Goal: Task Accomplishment & Management: Manage account settings

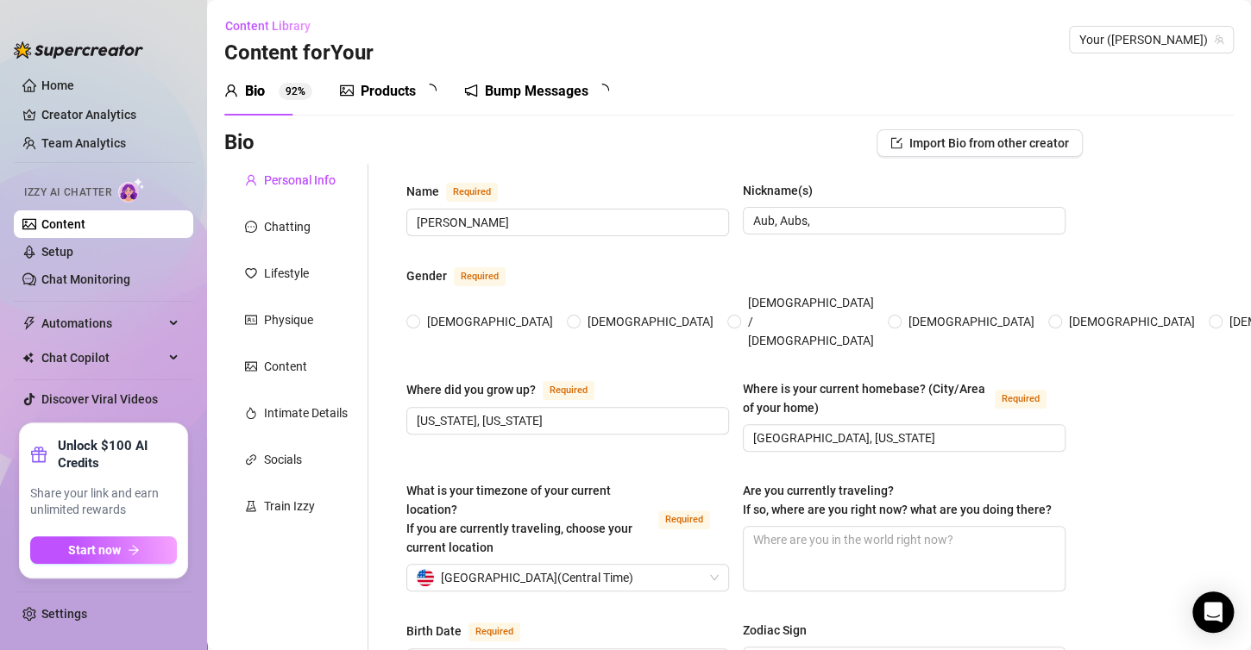
radio input "true"
type input "[DATE]"
click at [399, 86] on div "Products" at bounding box center [388, 91] width 55 height 21
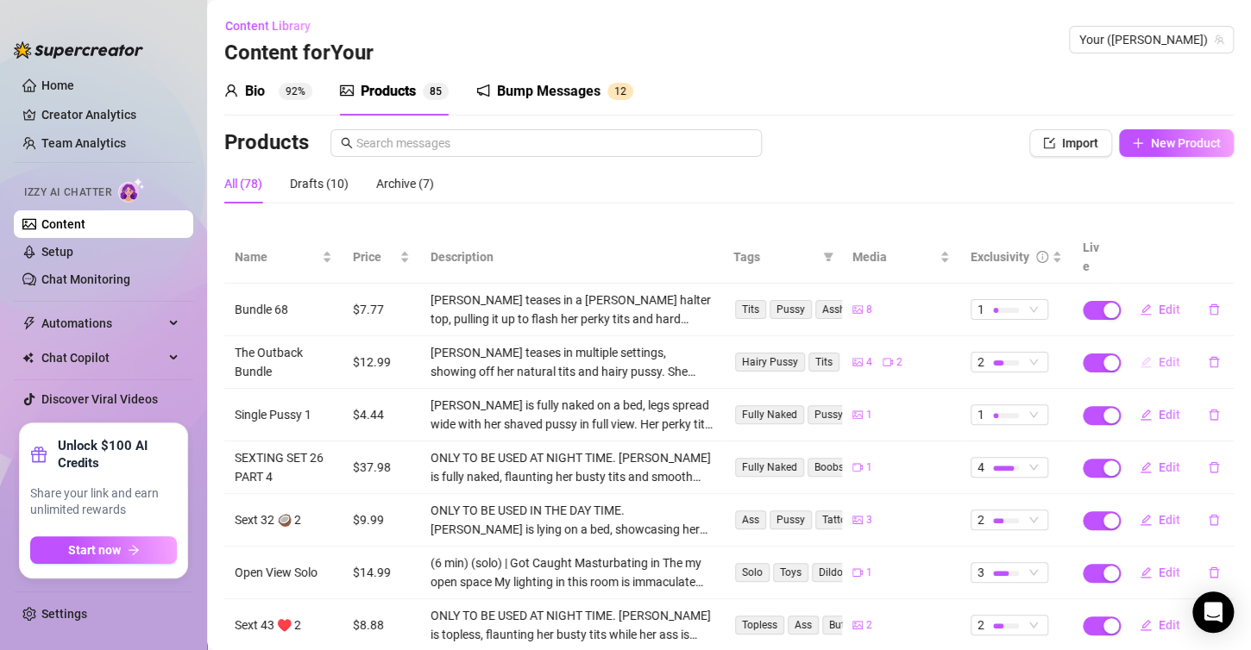
click at [1153, 348] on button "Edit" at bounding box center [1160, 362] width 68 height 28
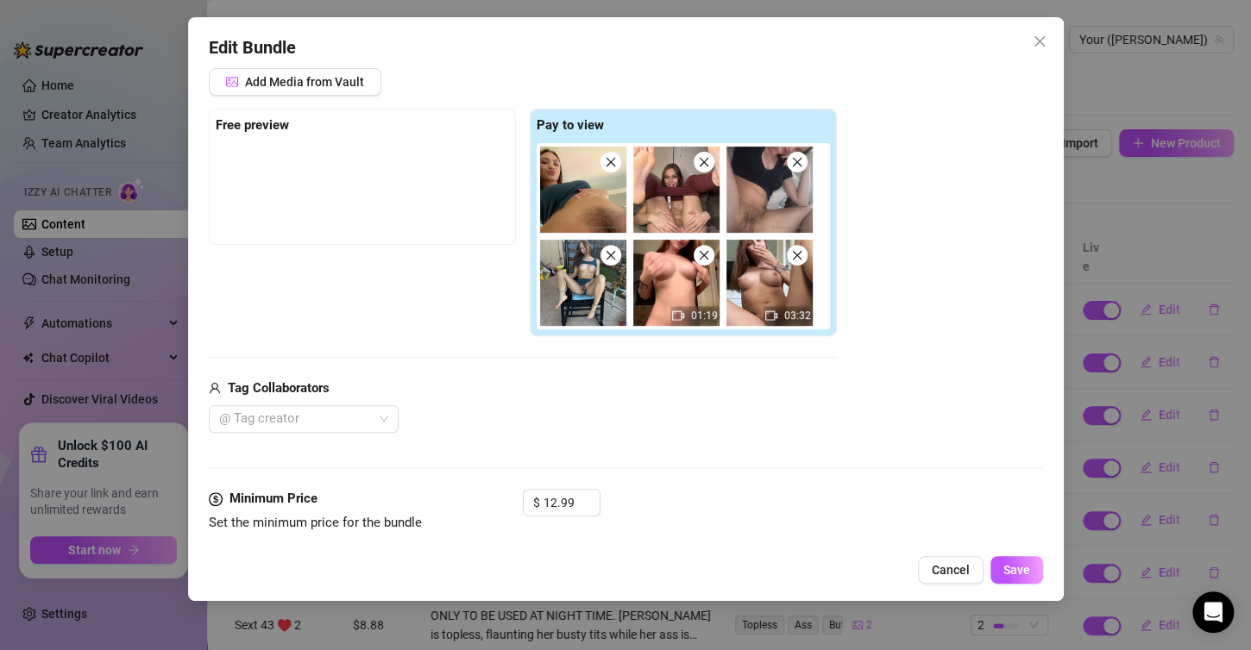
scroll to position [196, 0]
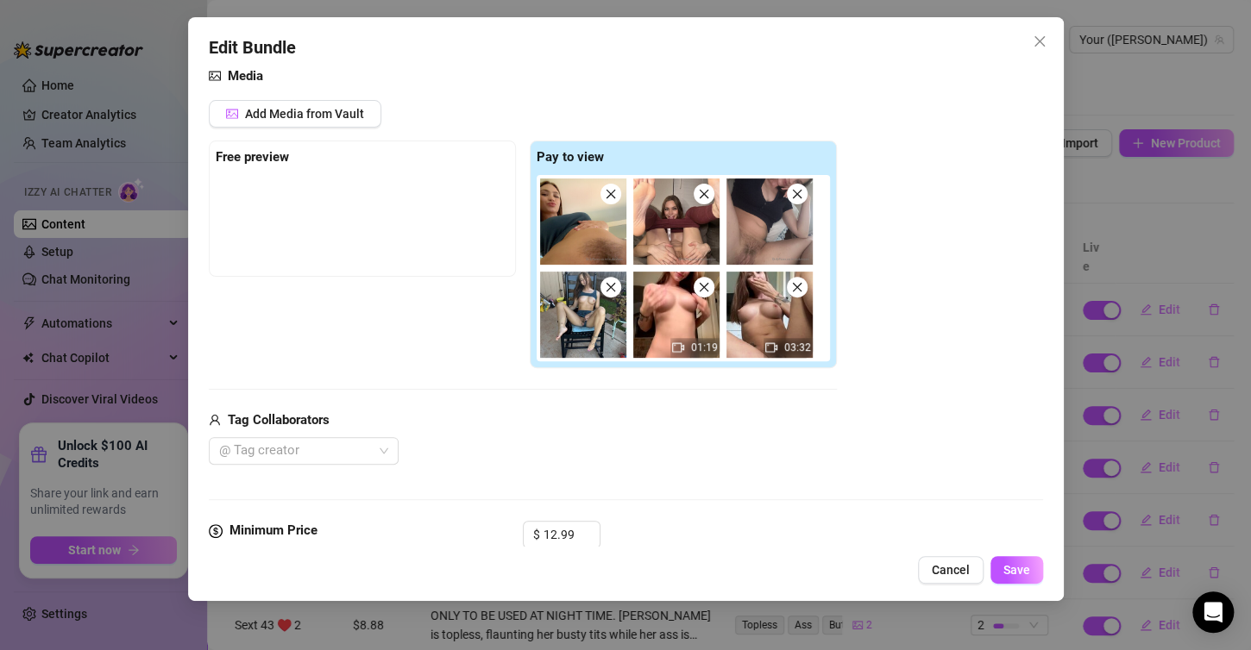
click at [702, 204] on img at bounding box center [676, 222] width 86 height 86
click at [708, 194] on icon "close" at bounding box center [704, 194] width 12 height 12
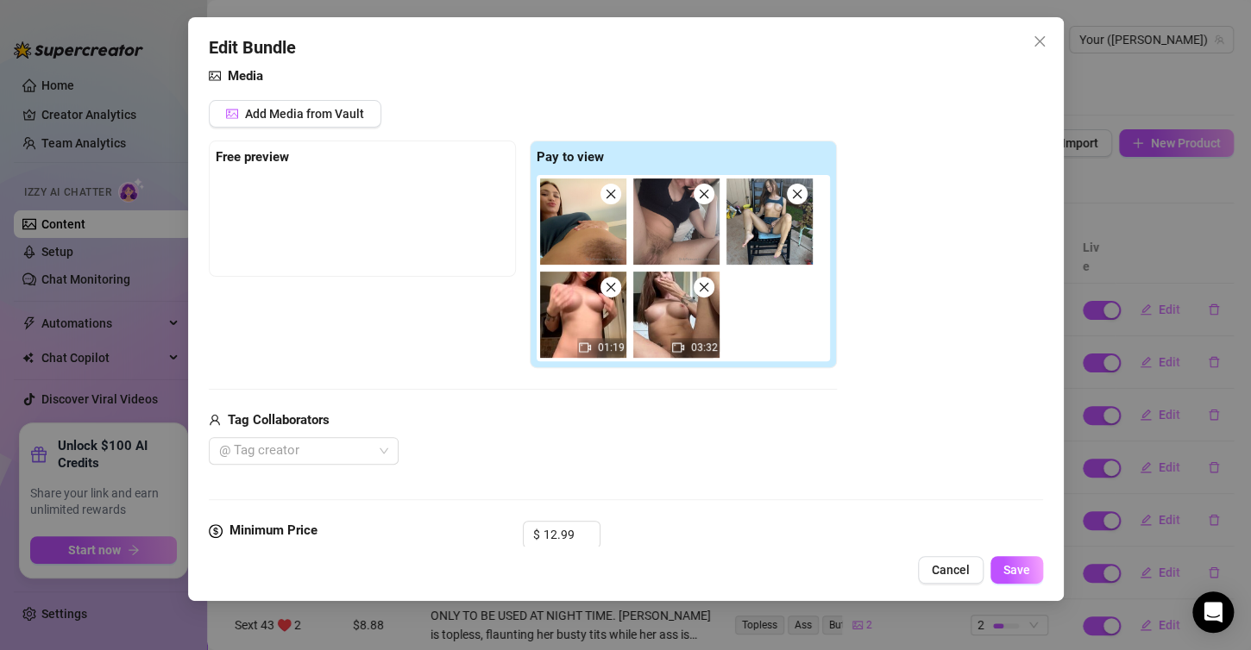
click at [708, 194] on icon "close" at bounding box center [704, 194] width 12 height 12
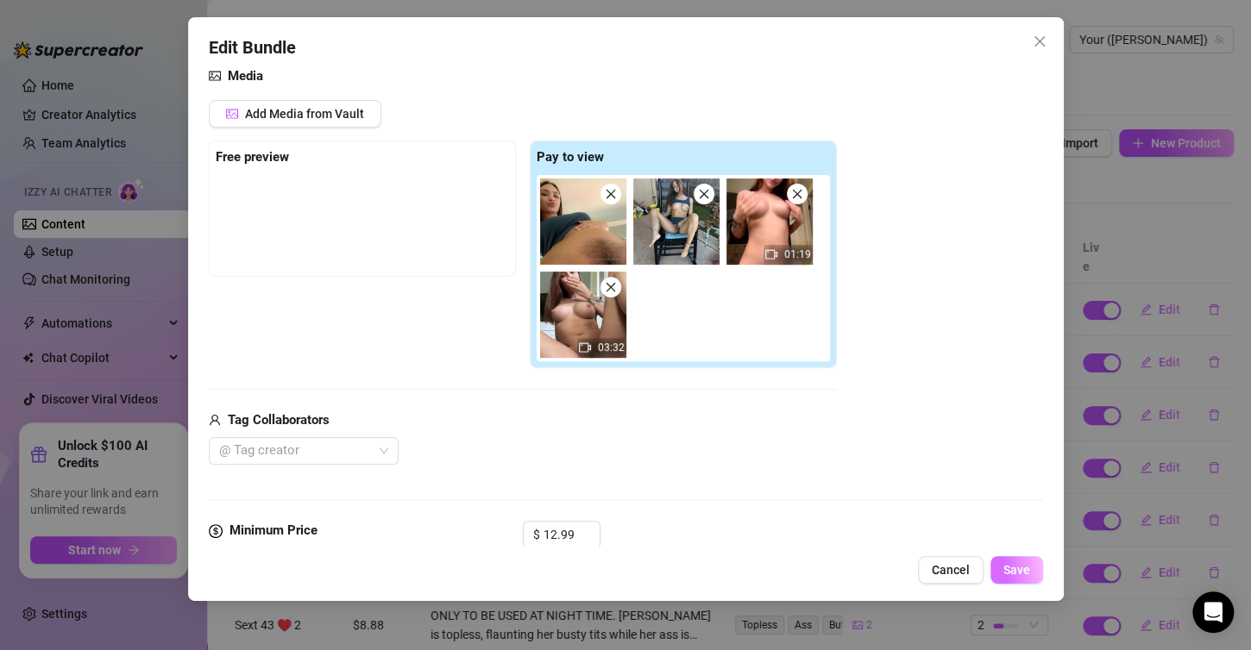
click at [1015, 568] on span "Save" at bounding box center [1016, 570] width 27 height 14
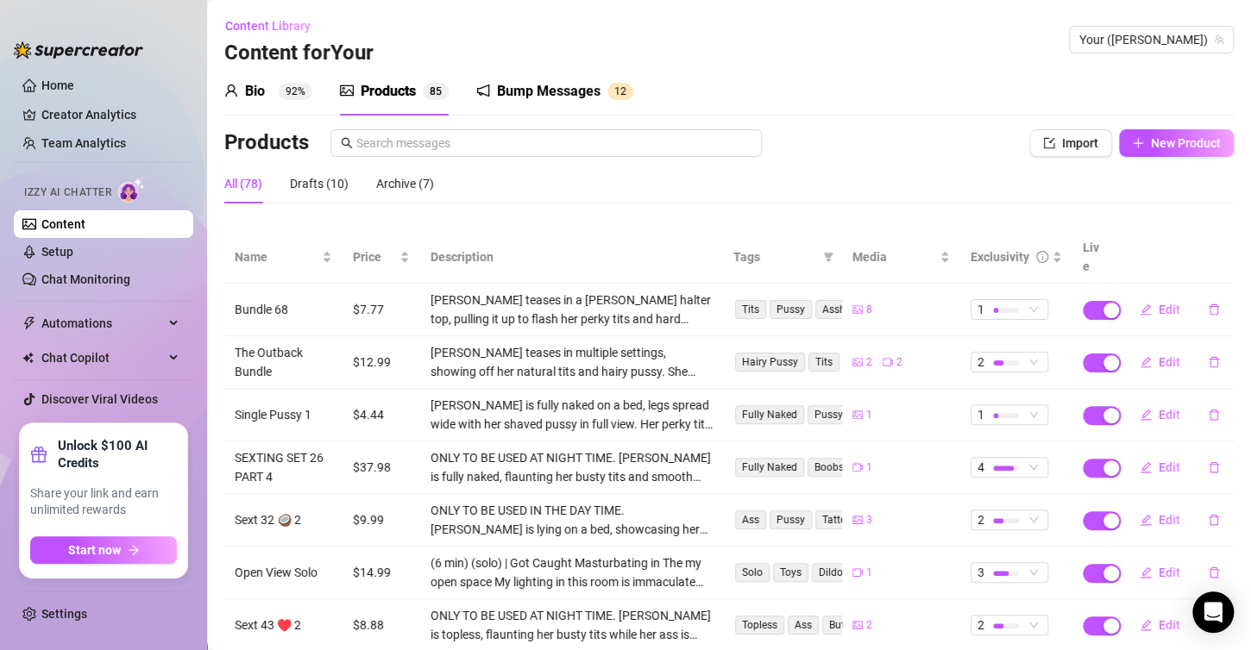
drag, startPoint x: 1244, startPoint y: 365, endPoint x: 1234, endPoint y: 362, distance: 9.8
click at [1234, 362] on main "Content Library Content for Your Your (aubreyxx) Bio 92% Products 8 5 Bump Mess…" at bounding box center [729, 455] width 1044 height 910
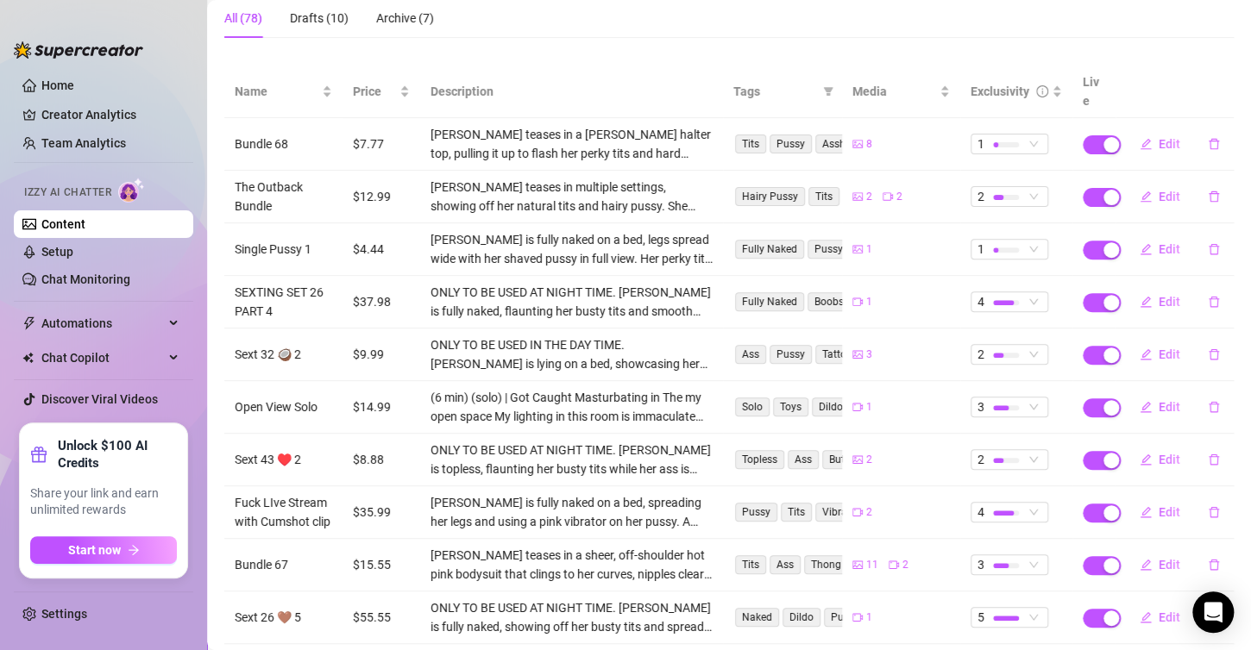
scroll to position [169, 0]
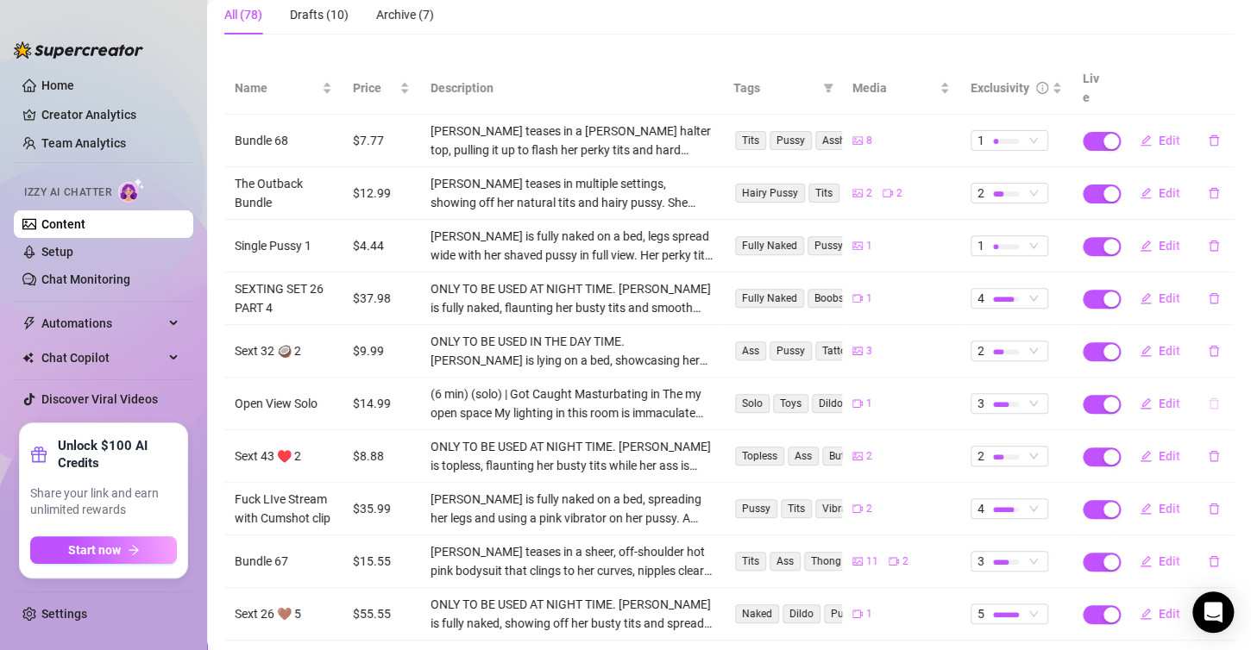
click at [1208, 398] on icon "delete" at bounding box center [1213, 403] width 10 height 11
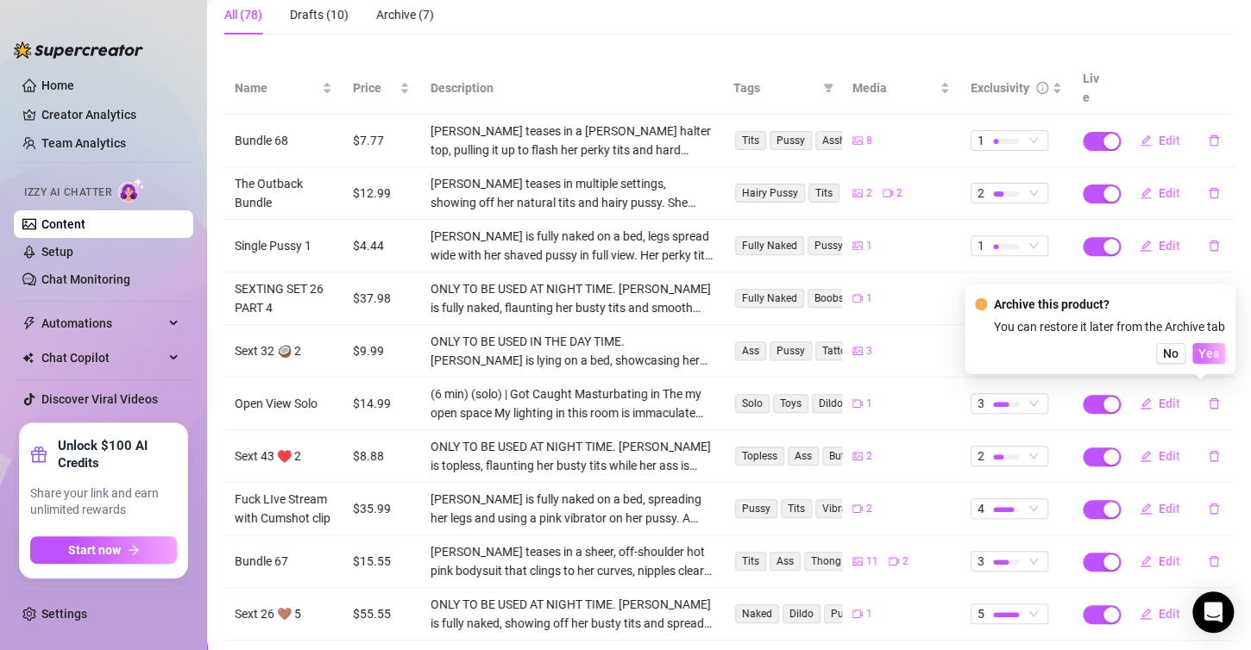
click at [1205, 351] on span "Yes" at bounding box center [1208, 354] width 21 height 14
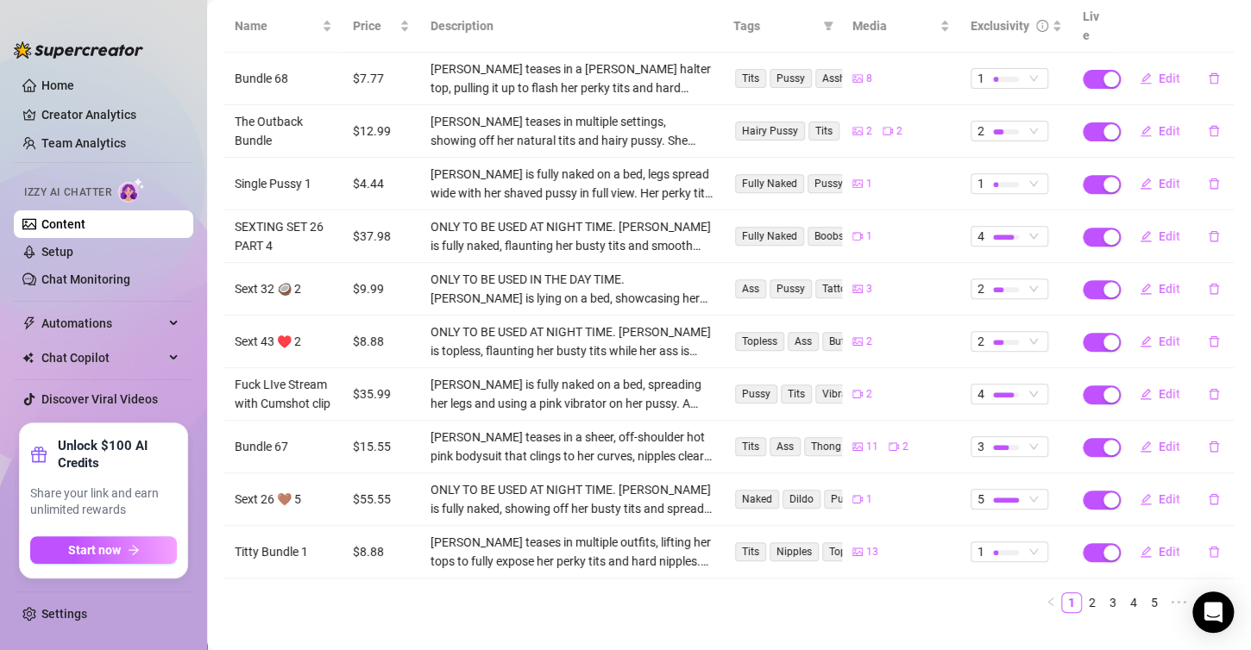
scroll to position [258, 0]
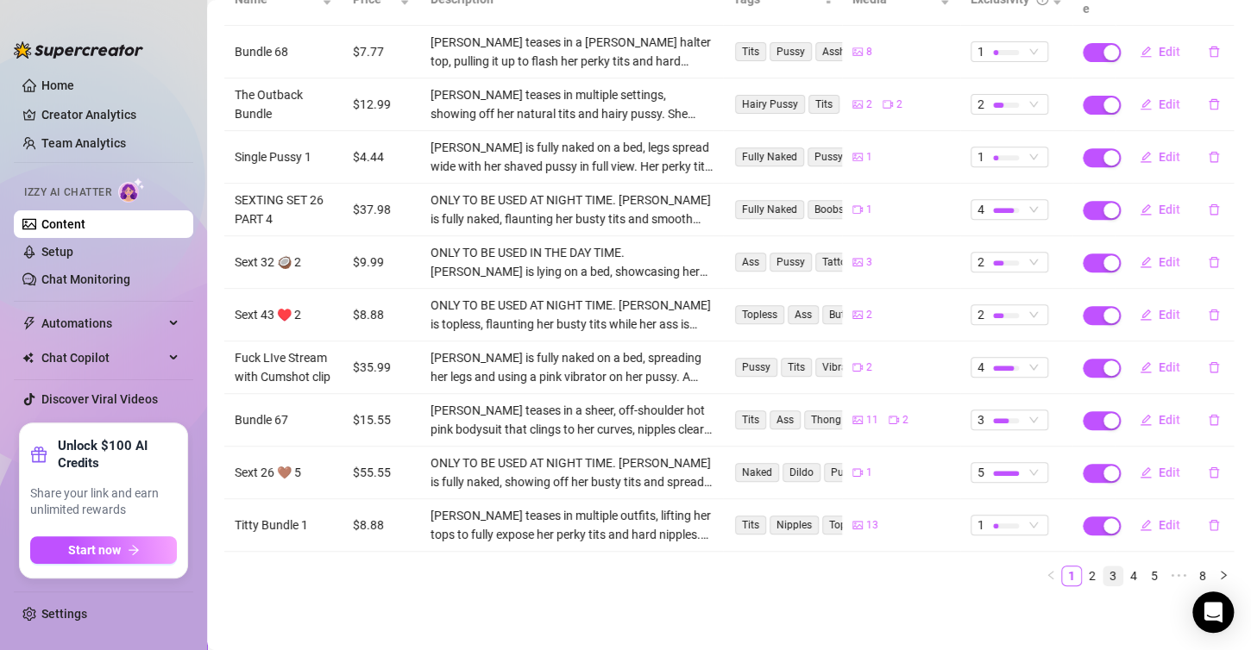
click at [1103, 580] on link "3" at bounding box center [1112, 576] width 19 height 19
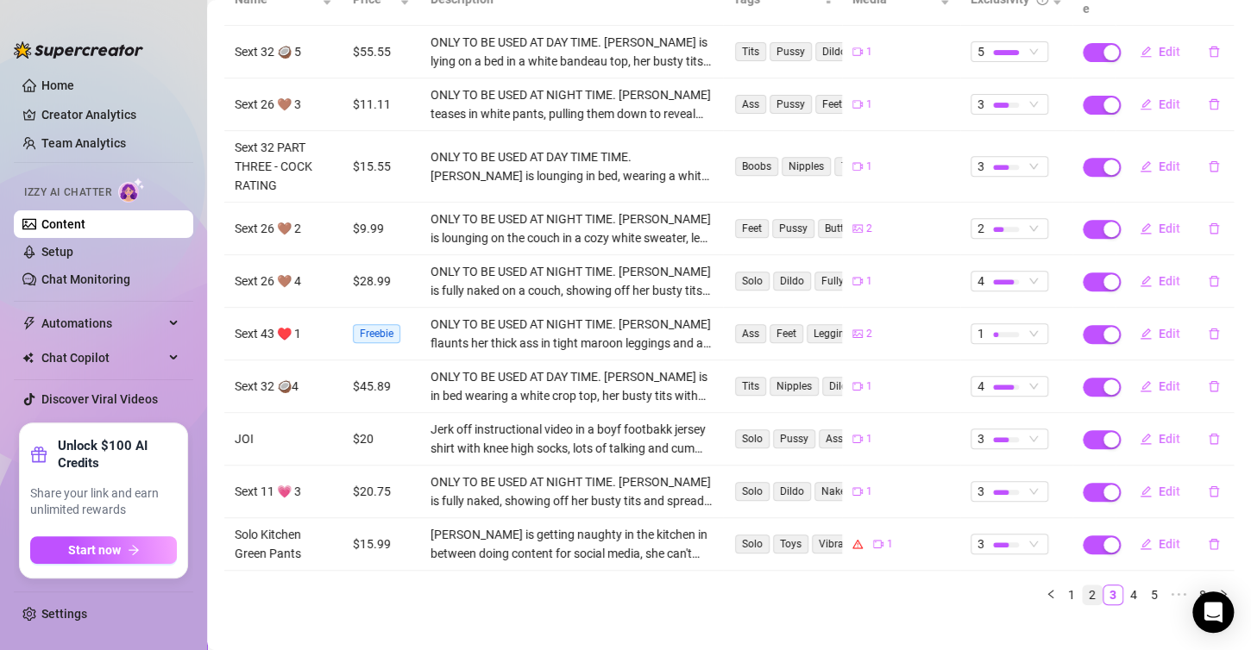
click at [1082, 586] on link "2" at bounding box center [1091, 595] width 19 height 19
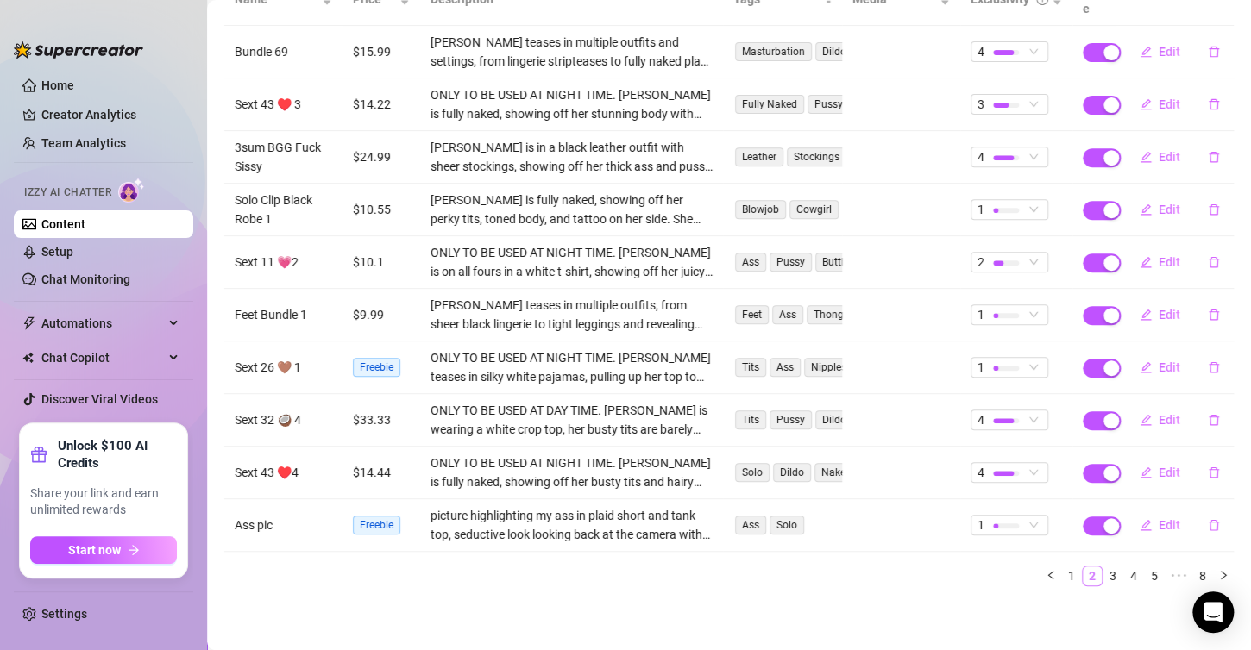
scroll to position [238, 0]
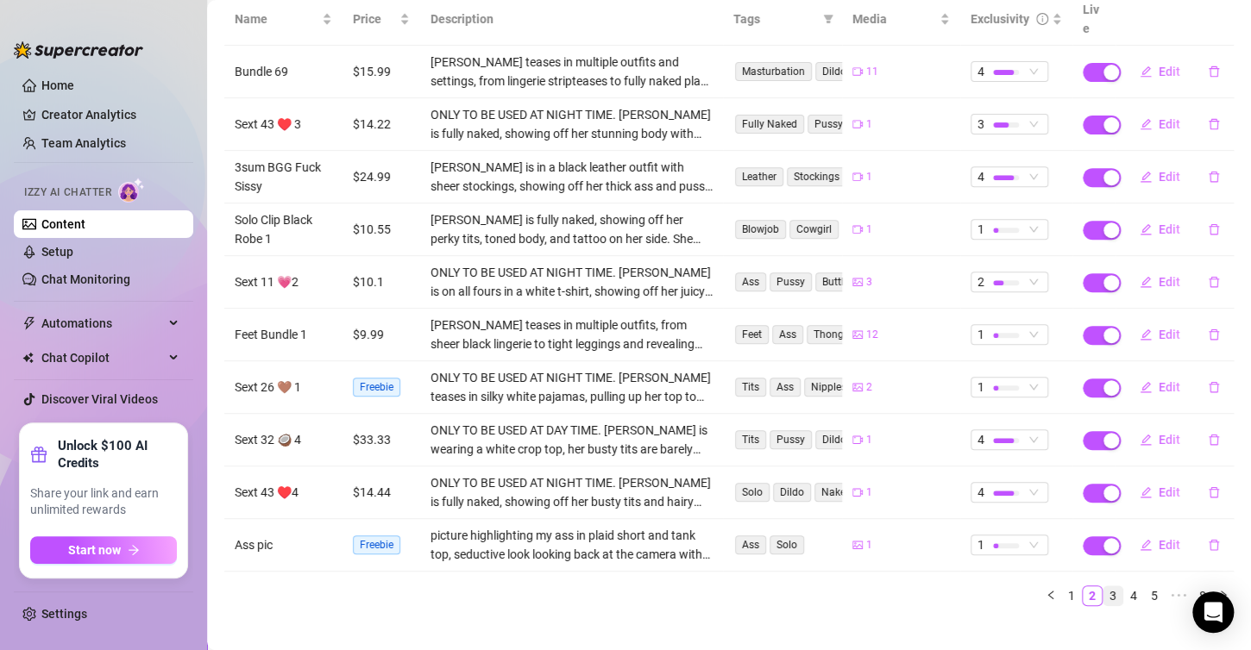
click at [1103, 586] on link "3" at bounding box center [1112, 595] width 19 height 19
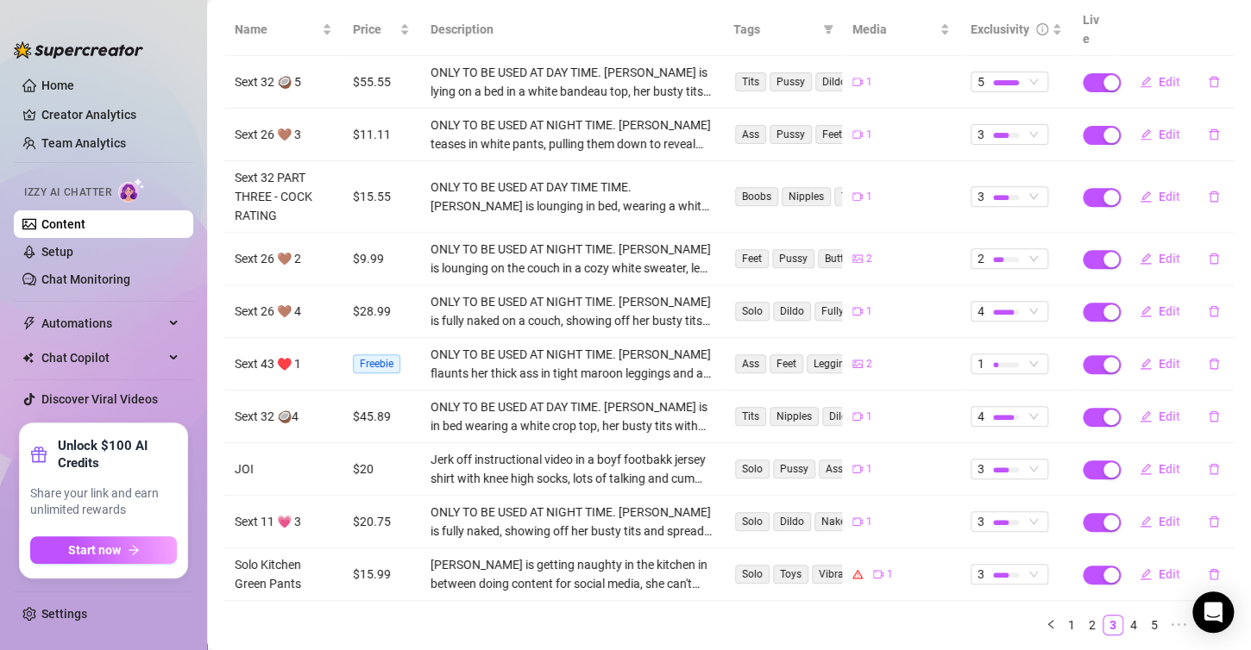
scroll to position [258, 0]
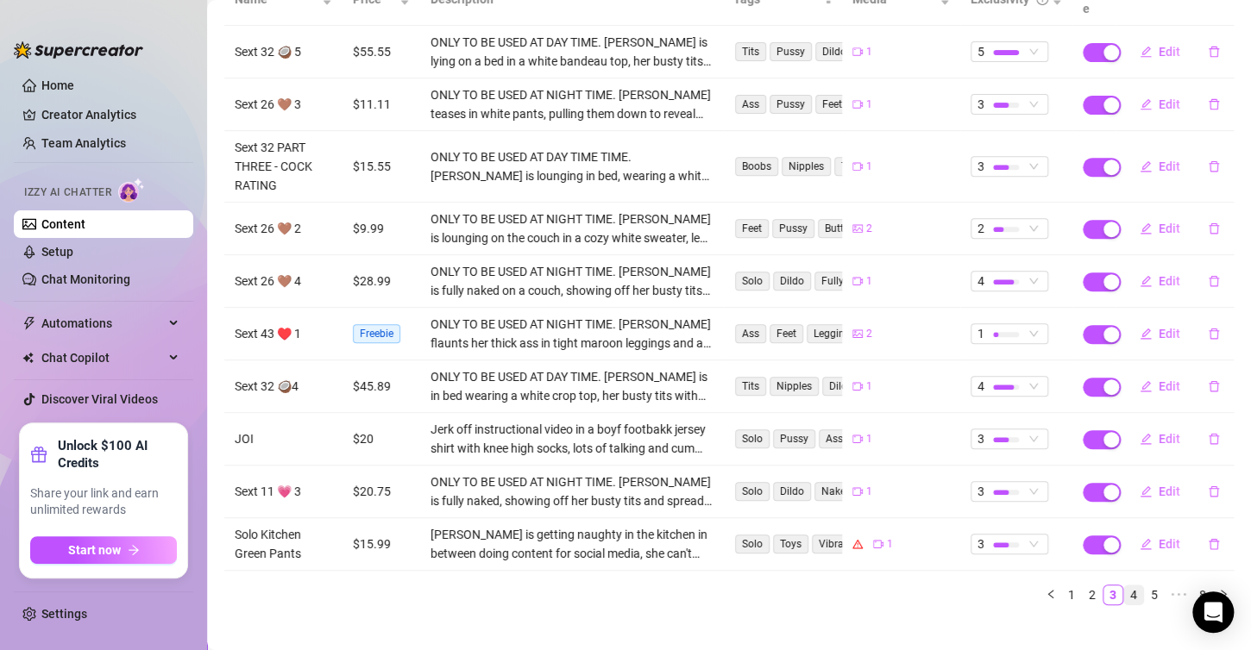
click at [1124, 586] on link "4" at bounding box center [1133, 595] width 19 height 19
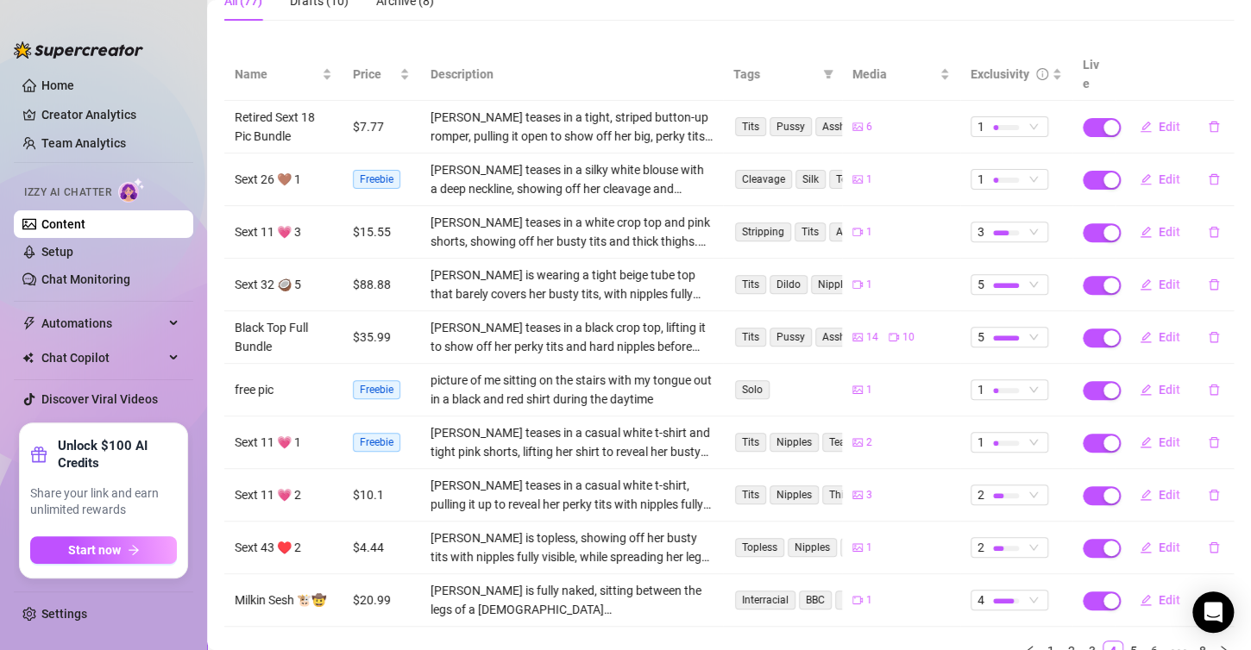
scroll to position [183, 0]
click at [1207, 331] on icon "delete" at bounding box center [1213, 337] width 12 height 12
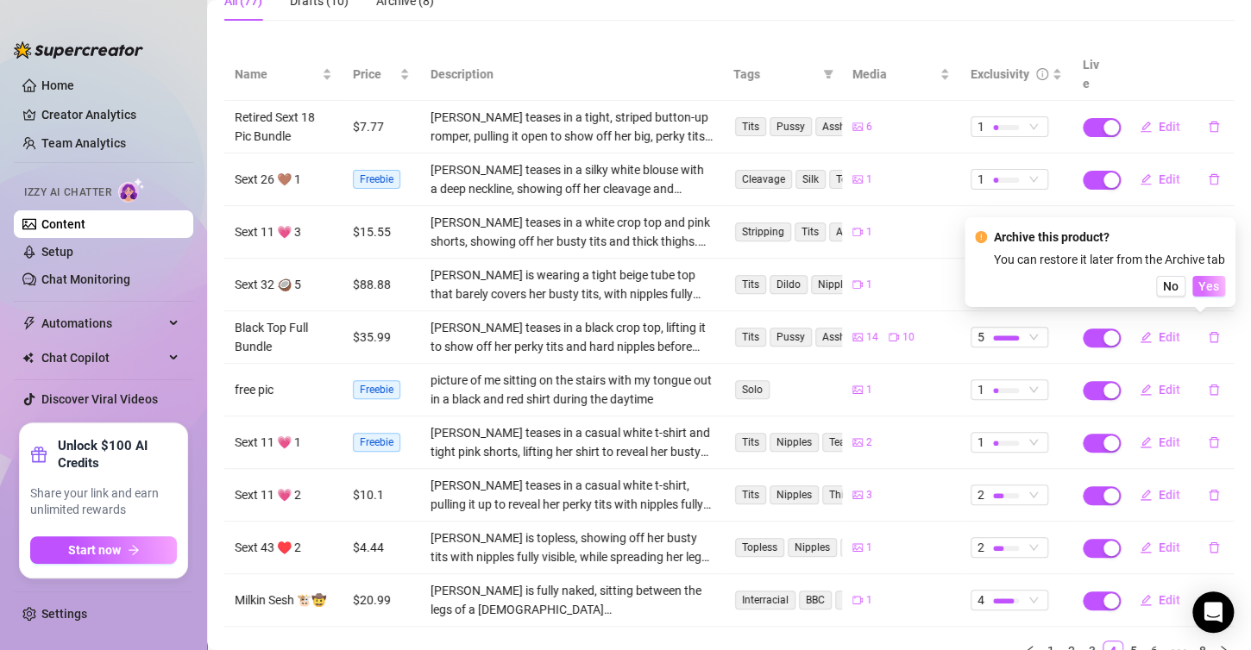
click at [1211, 281] on span "Yes" at bounding box center [1208, 286] width 21 height 14
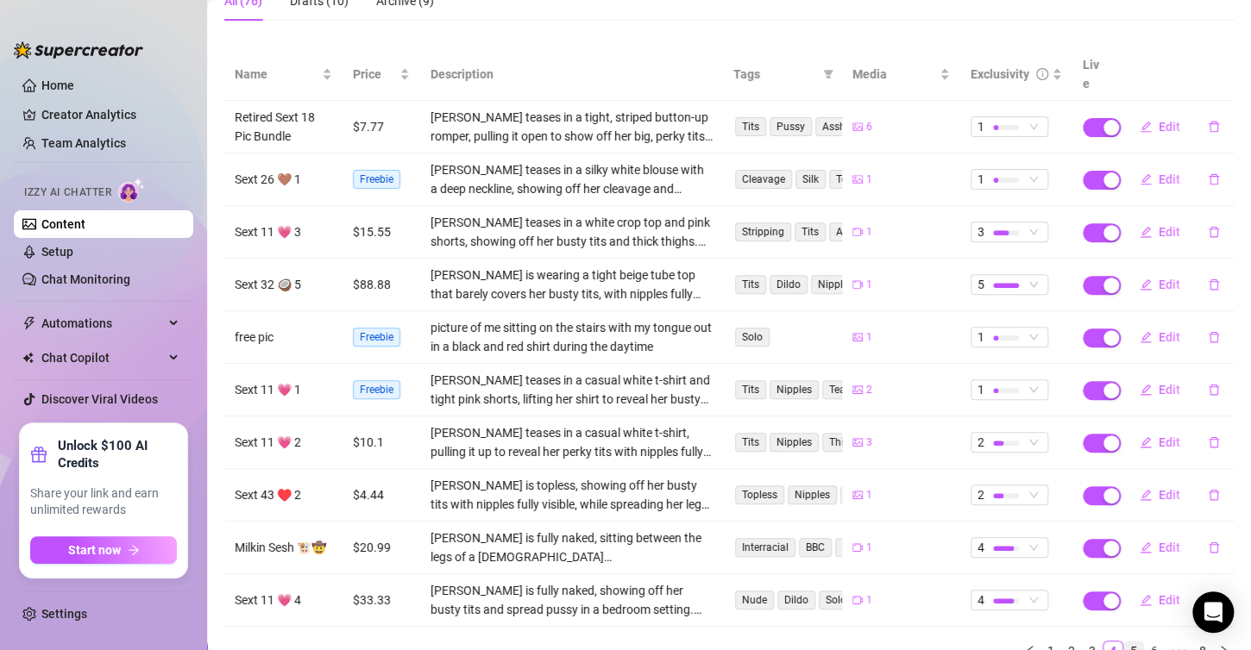
click at [1124, 642] on link "5" at bounding box center [1133, 651] width 19 height 19
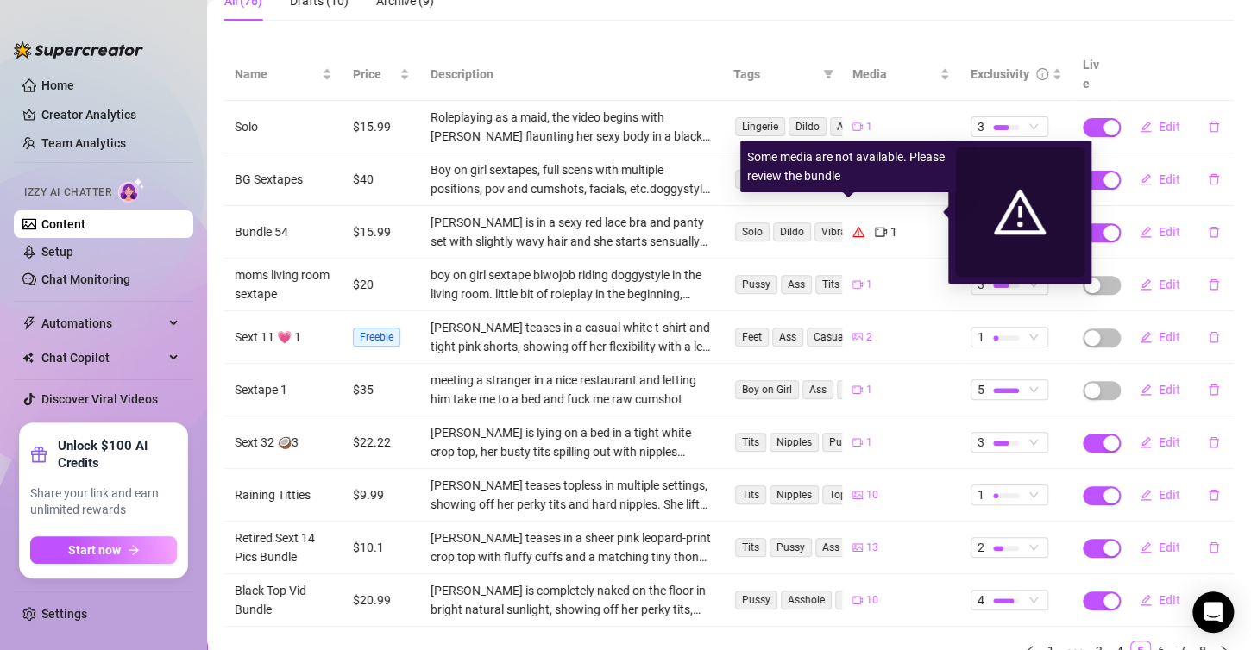
click at [851, 227] on icon "warning" at bounding box center [857, 232] width 12 height 10
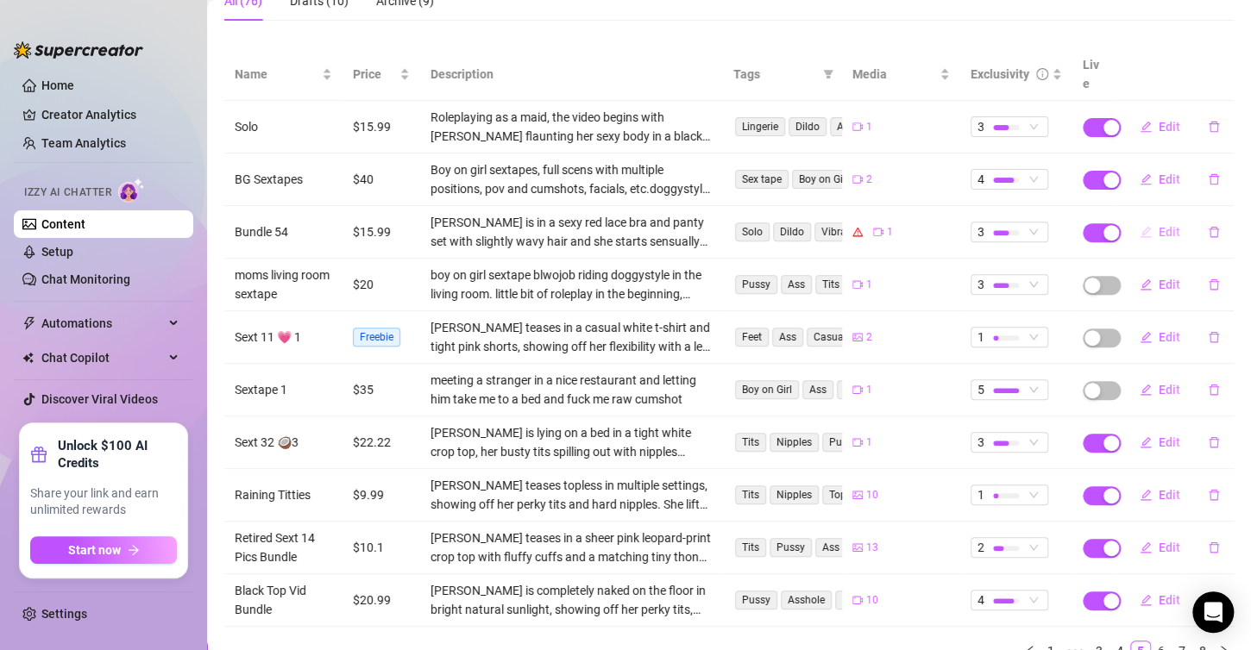
click at [1158, 225] on span "Edit" at bounding box center [1169, 232] width 22 height 14
type textarea "I was shooting at this content house and snuck off for a little in between shoo…"
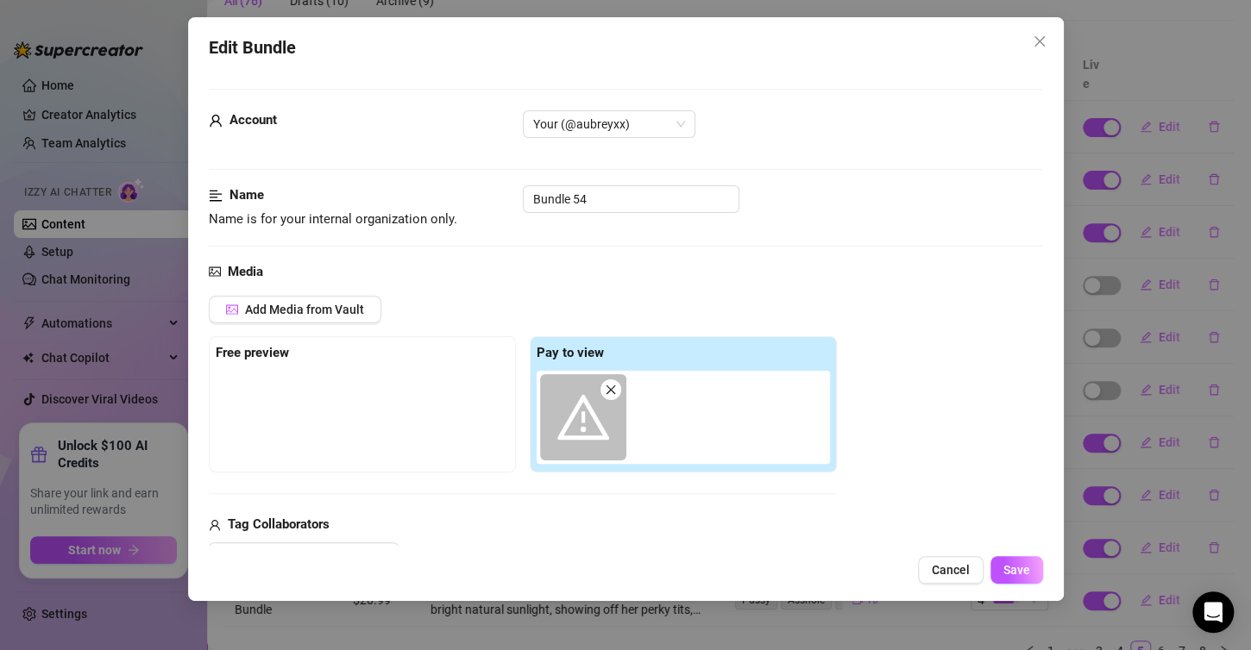
click at [562, 398] on icon "warning" at bounding box center [583, 418] width 52 height 52
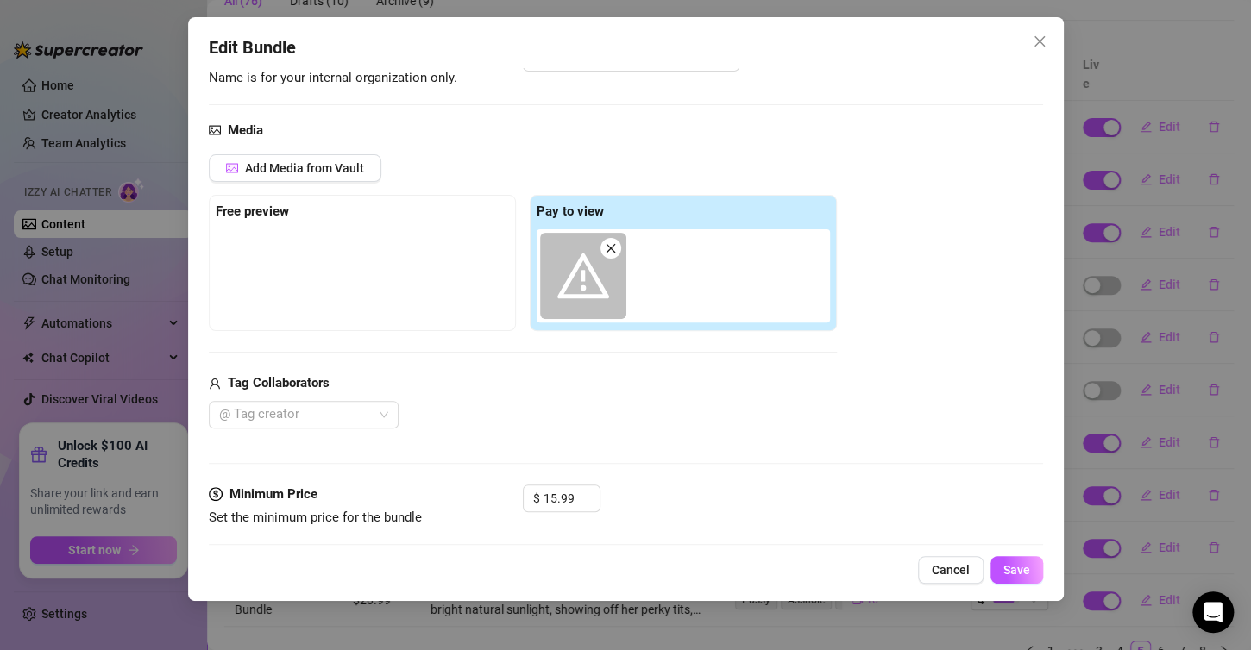
scroll to position [0, 0]
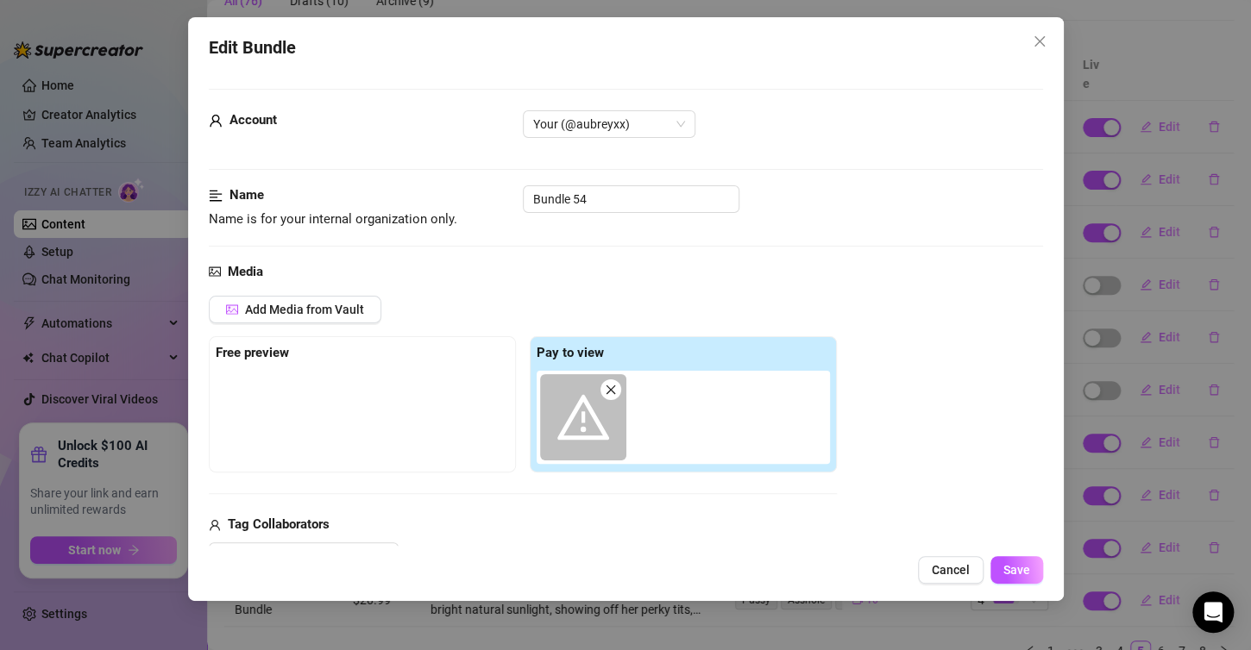
drag, startPoint x: 564, startPoint y: 469, endPoint x: 592, endPoint y: 392, distance: 82.4
click at [592, 392] on div "Pay to view" at bounding box center [683, 404] width 307 height 136
click at [593, 390] on span at bounding box center [583, 417] width 86 height 86
click at [574, 425] on icon "warning" at bounding box center [583, 418] width 52 height 52
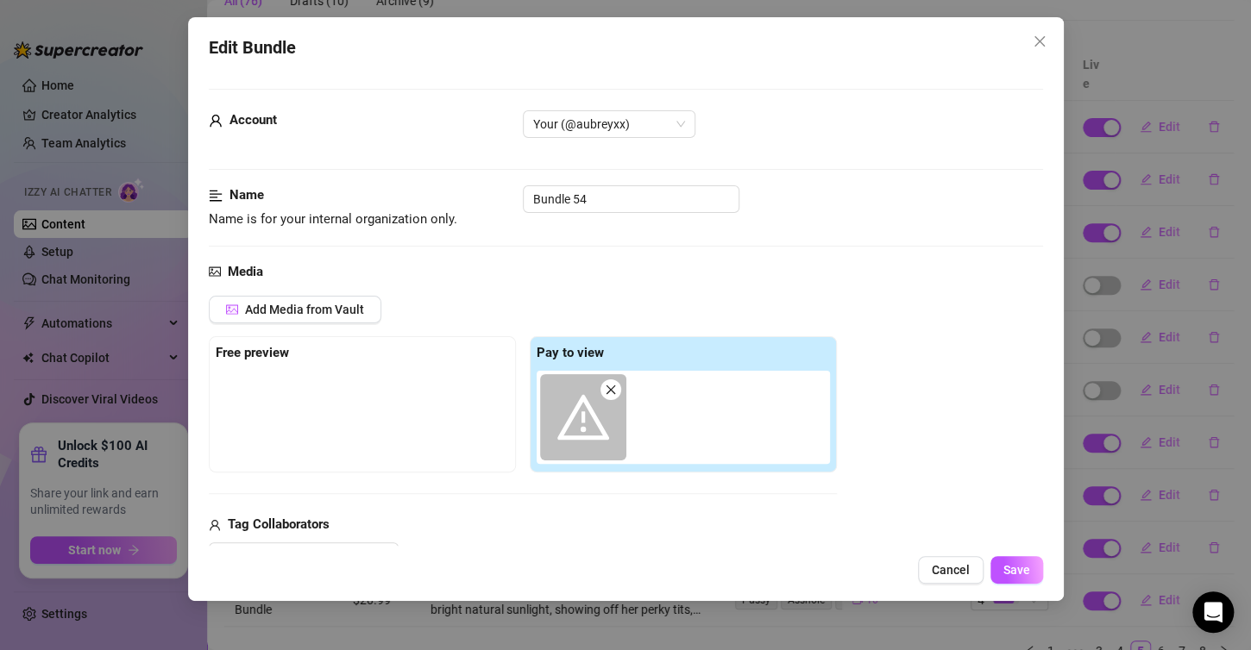
click at [574, 425] on icon "warning" at bounding box center [583, 418] width 52 height 52
click at [575, 423] on icon "warning" at bounding box center [583, 418] width 52 height 52
click at [951, 576] on span "Cancel" at bounding box center [950, 570] width 38 height 14
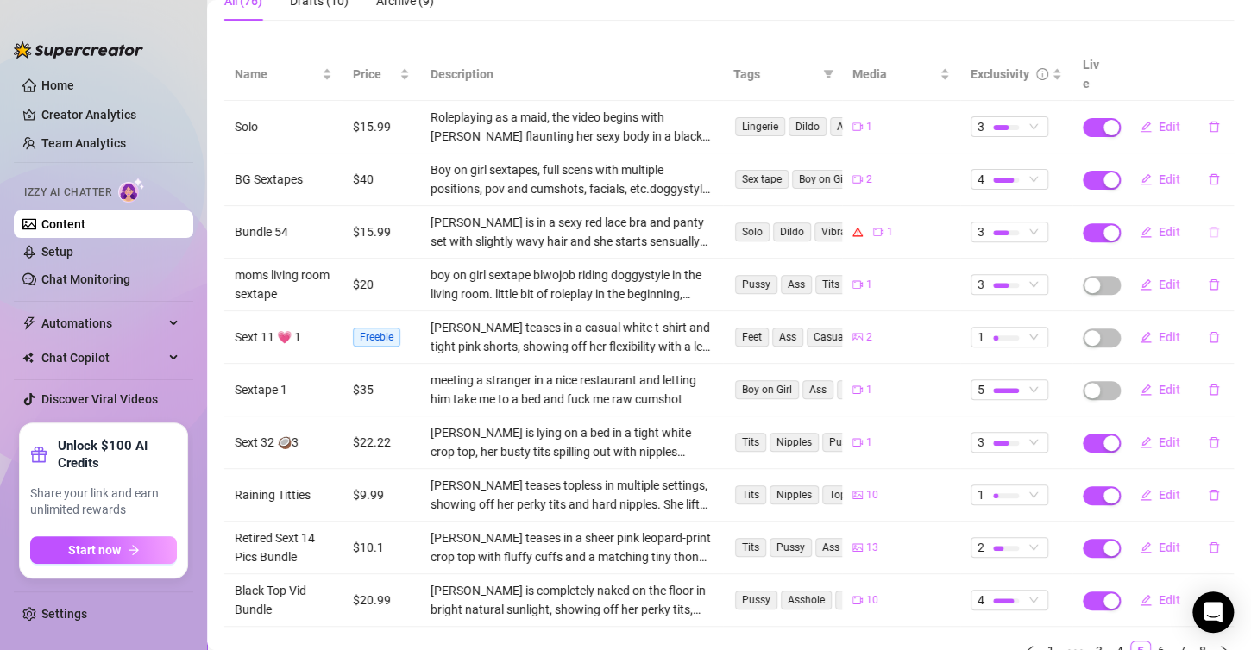
click at [1208, 227] on icon "delete" at bounding box center [1213, 232] width 10 height 11
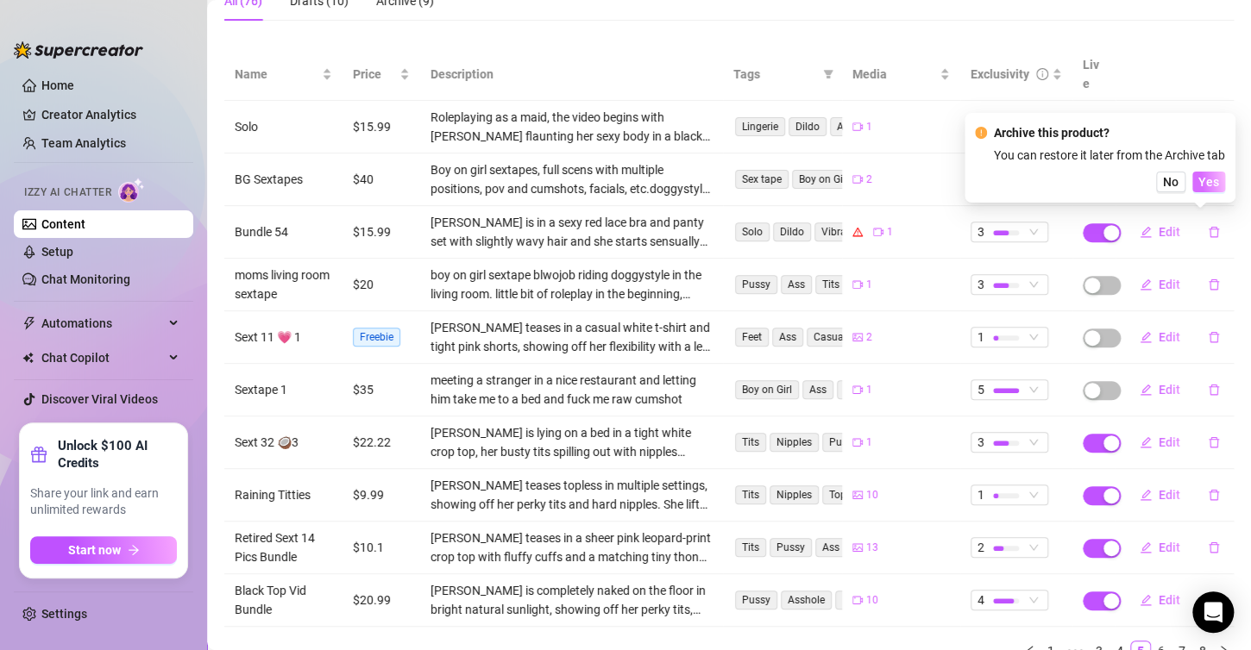
click at [1215, 179] on span "Yes" at bounding box center [1208, 182] width 21 height 14
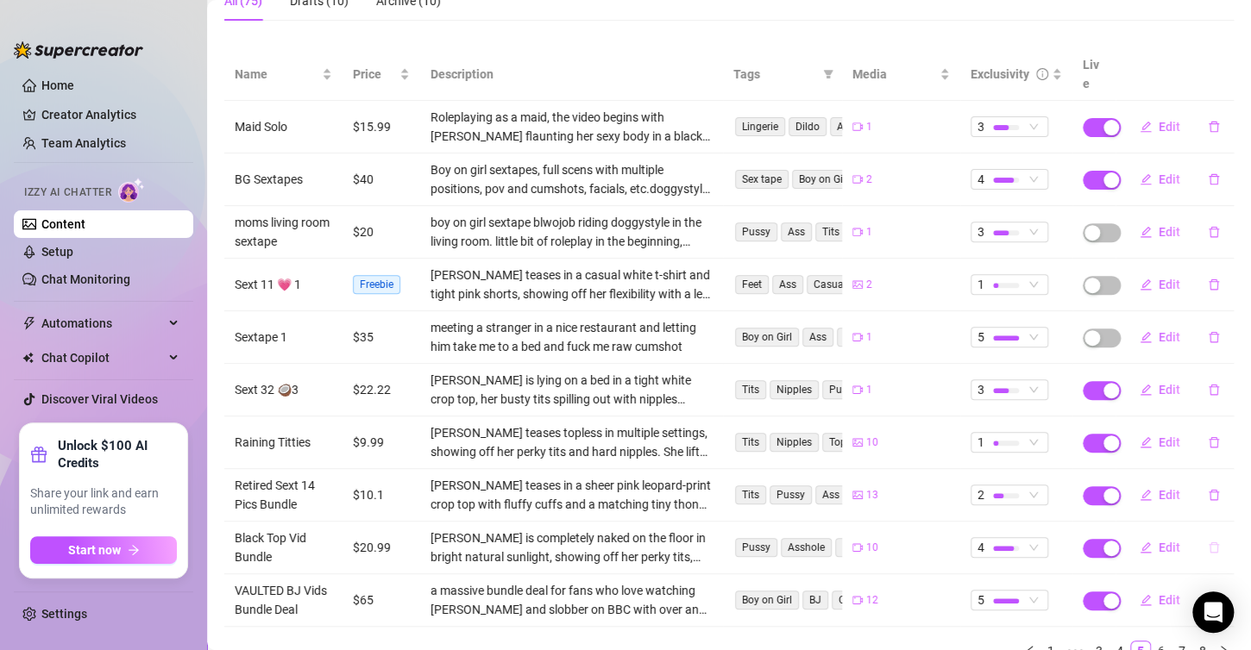
click at [1199, 535] on button "button" at bounding box center [1214, 548] width 40 height 28
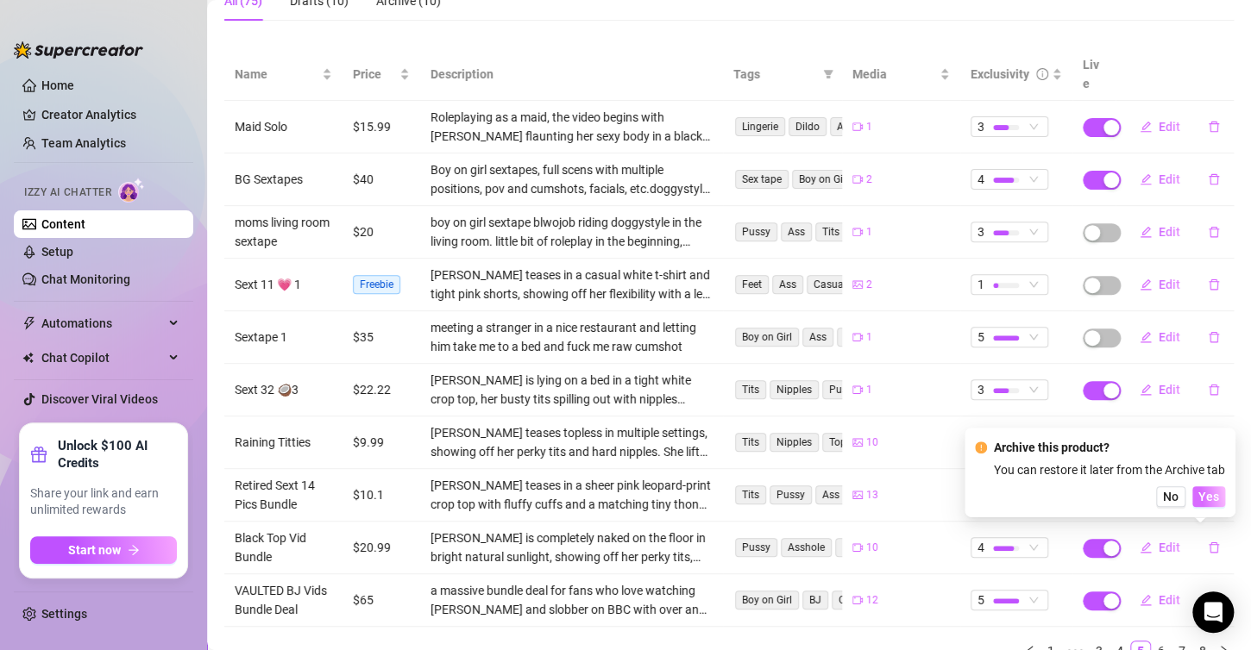
click at [1206, 500] on span "Yes" at bounding box center [1208, 497] width 21 height 14
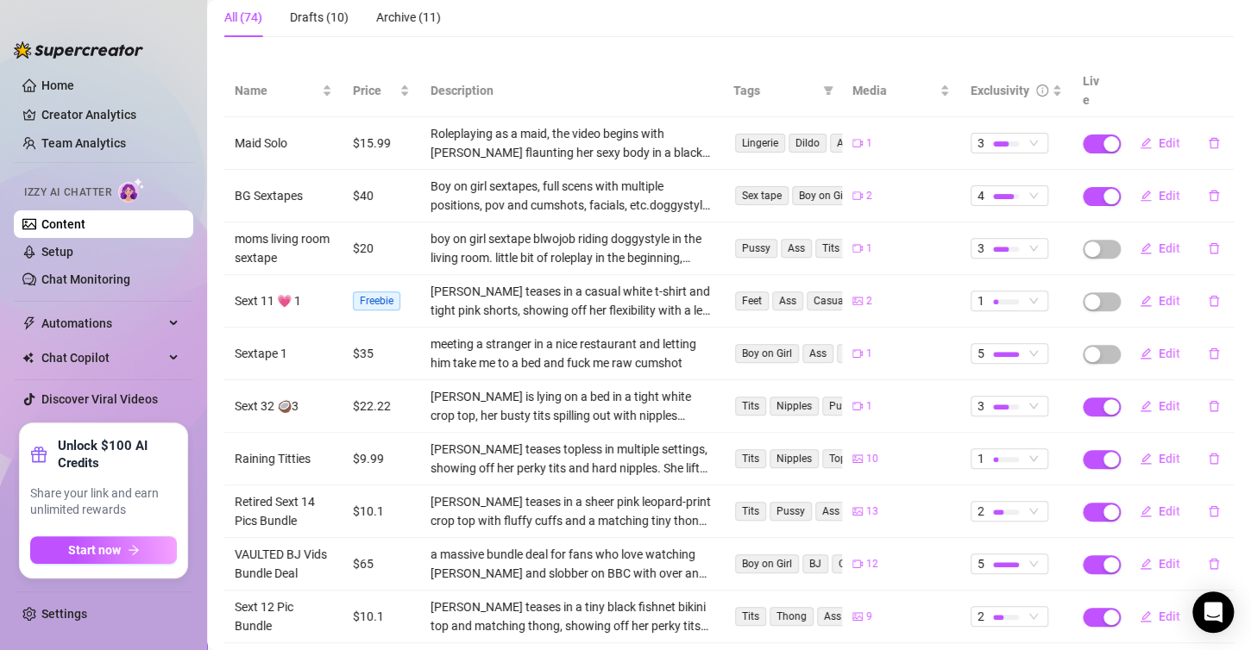
scroll to position [208, 0]
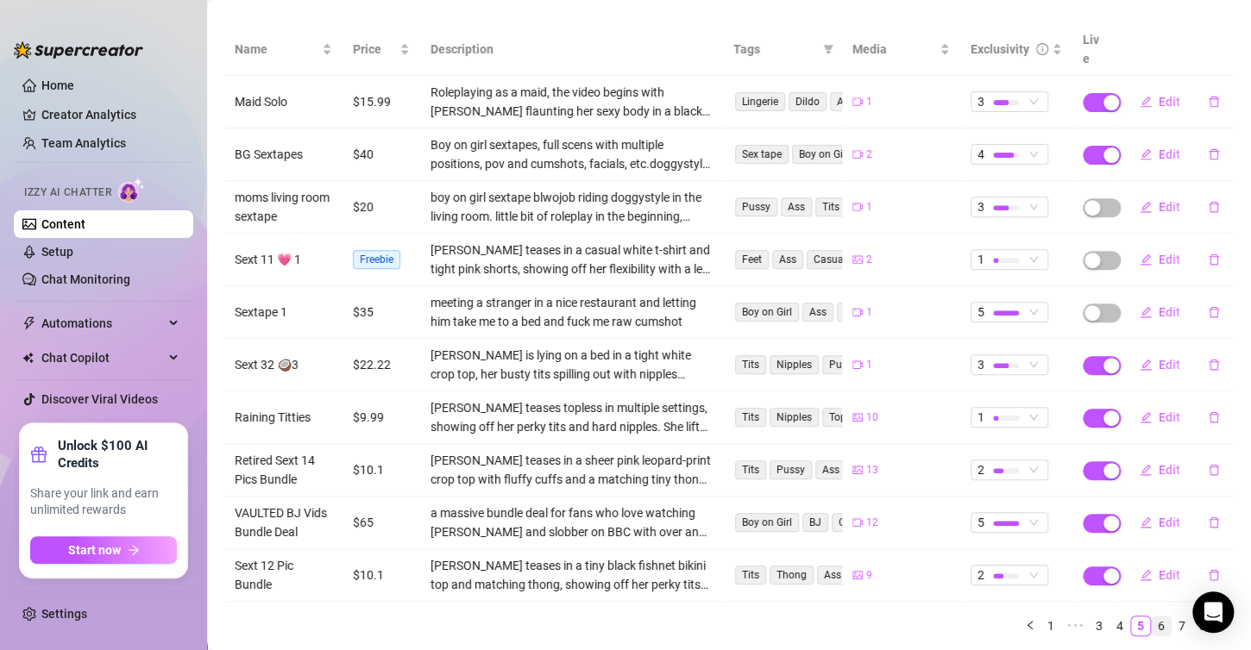
click at [1151, 617] on link "6" at bounding box center [1160, 626] width 19 height 19
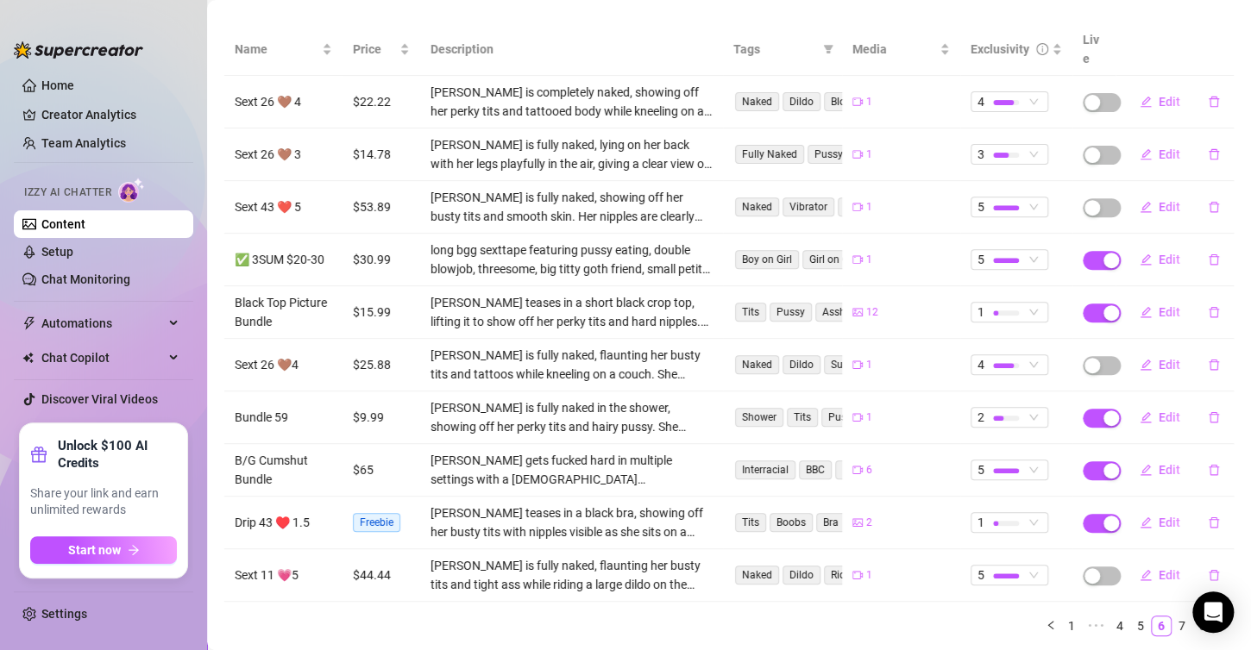
scroll to position [229, 0]
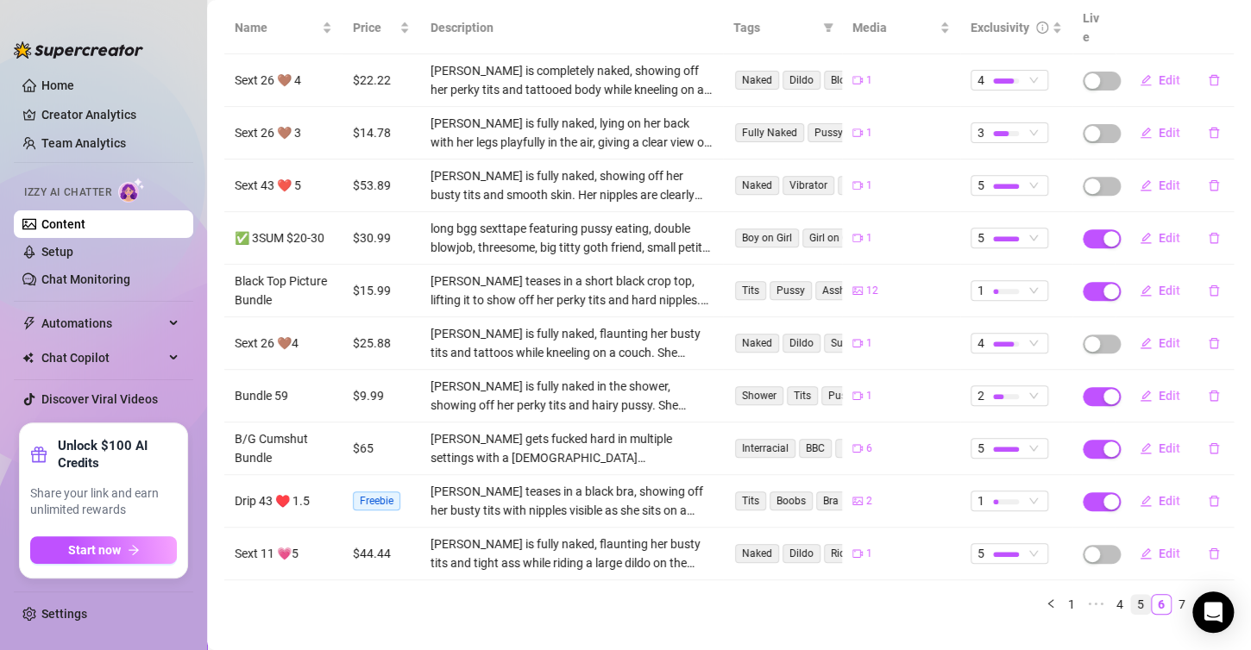
click at [1131, 595] on link "5" at bounding box center [1140, 604] width 19 height 19
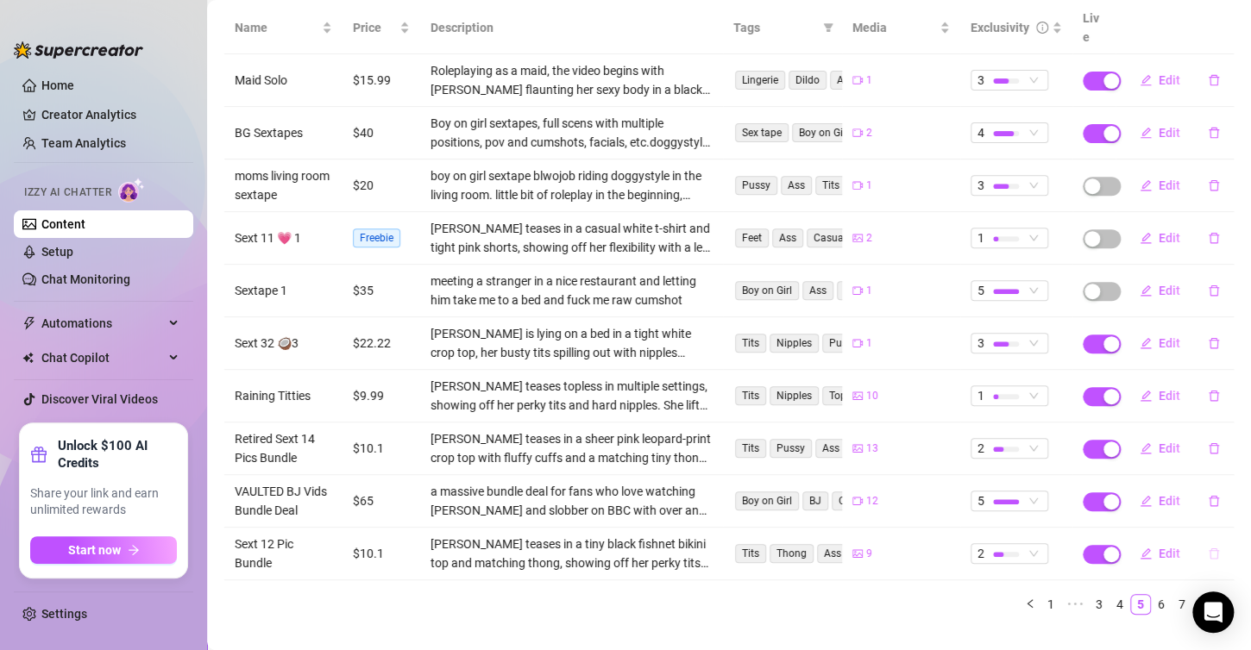
click at [1207, 548] on icon "delete" at bounding box center [1213, 554] width 12 height 12
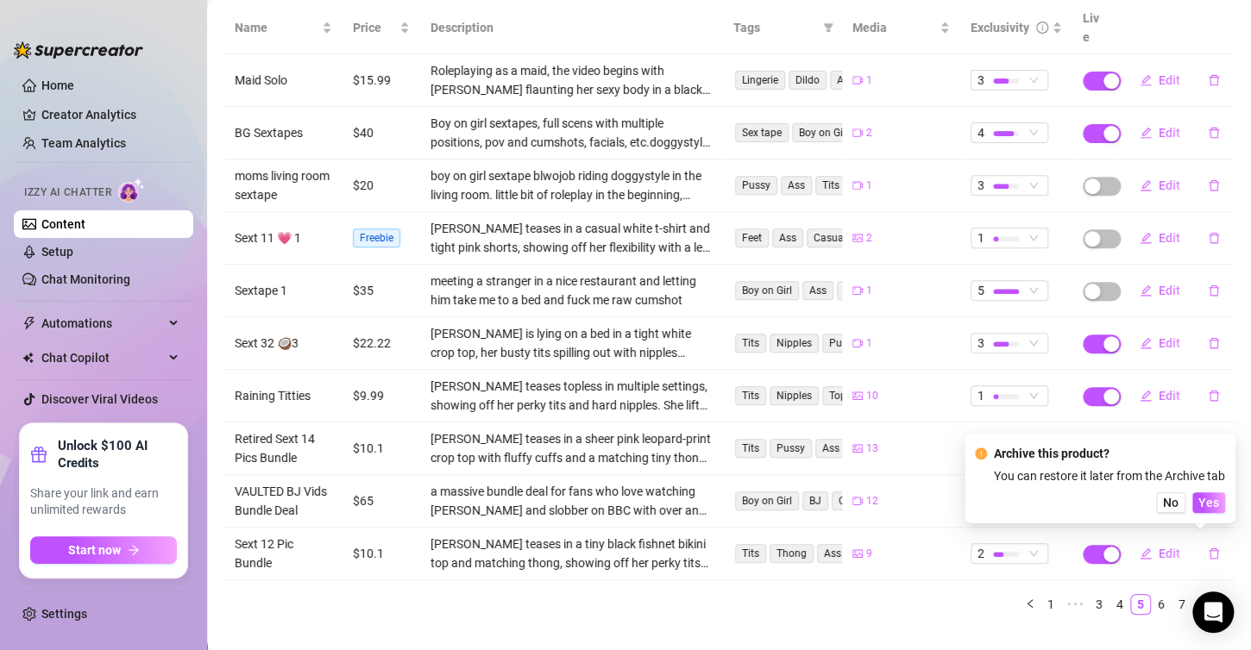
click at [1219, 514] on div "Archive this product? You can restore it later from the Archive tab No Yes" at bounding box center [1099, 479] width 271 height 90
click at [1219, 510] on button "Yes" at bounding box center [1208, 502] width 33 height 21
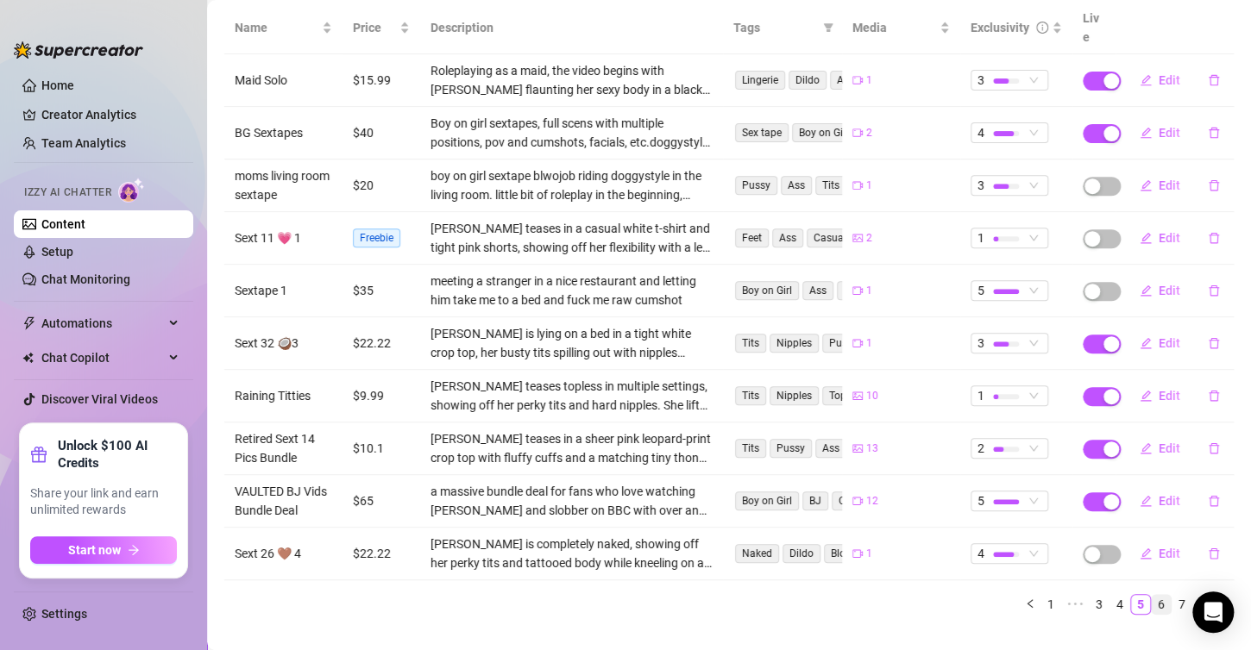
click at [1155, 595] on link "6" at bounding box center [1160, 604] width 19 height 19
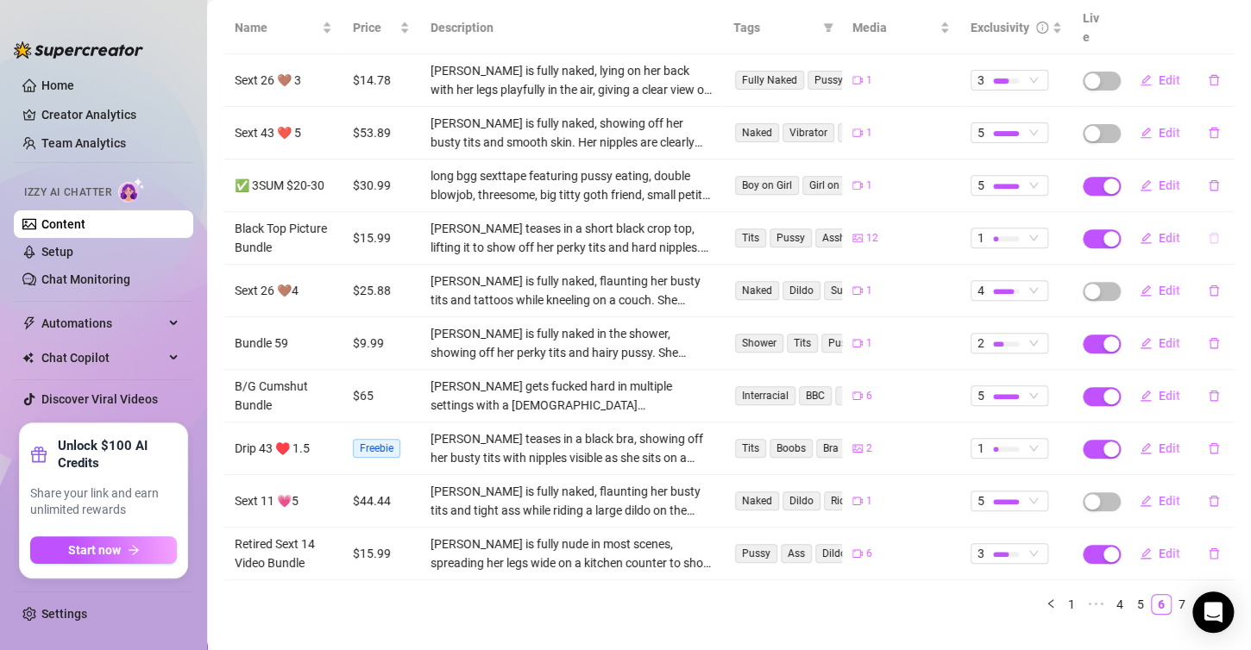
click at [1207, 232] on icon "delete" at bounding box center [1213, 238] width 12 height 12
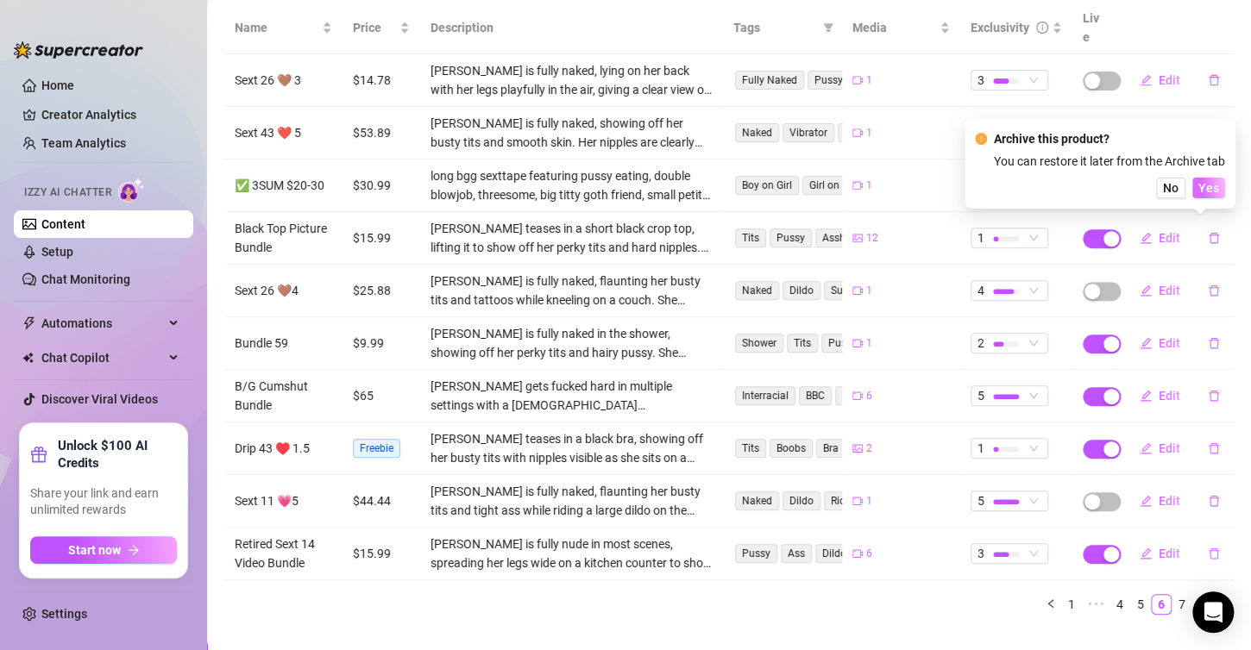
click at [1213, 186] on span "Yes" at bounding box center [1208, 188] width 21 height 14
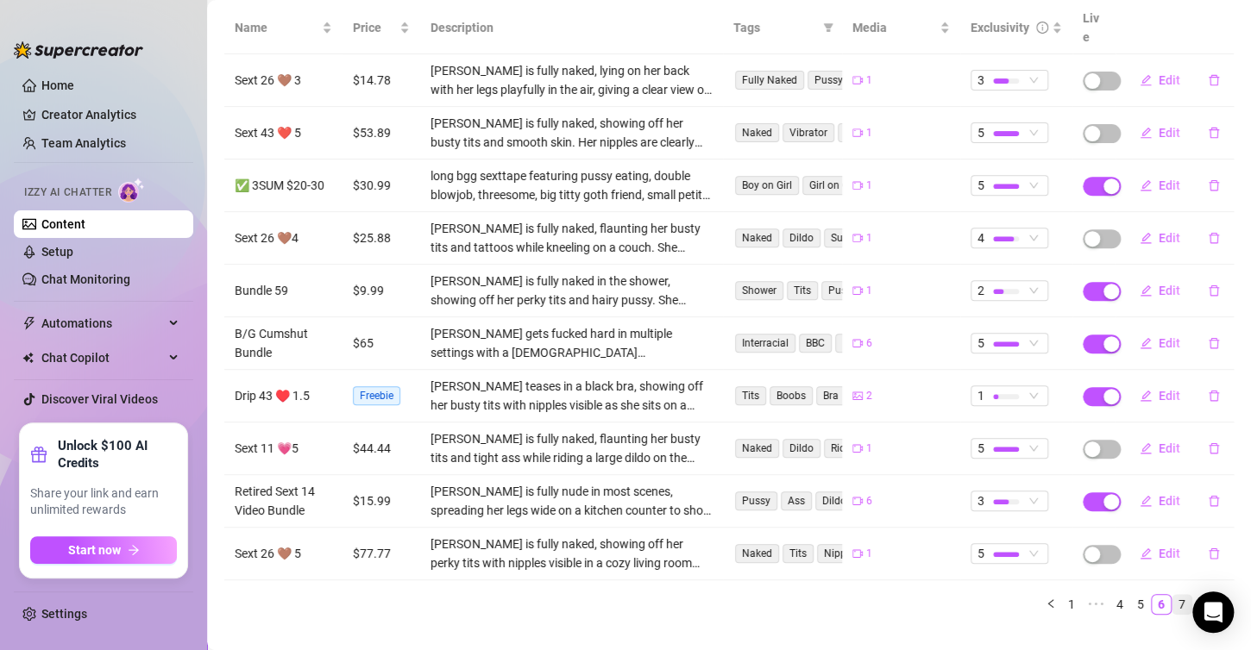
click at [1172, 595] on link "7" at bounding box center [1181, 604] width 19 height 19
